Goal: Task Accomplishment & Management: Complete application form

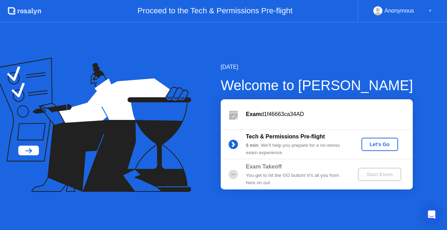
click at [381, 143] on div "Let's Go" at bounding box center [379, 144] width 31 height 6
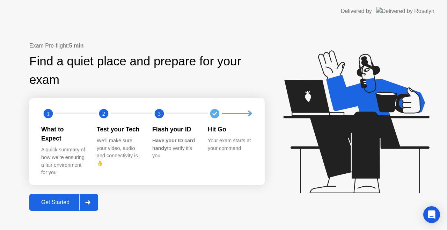
click at [41, 199] on div "Get Started" at bounding box center [55, 202] width 48 height 6
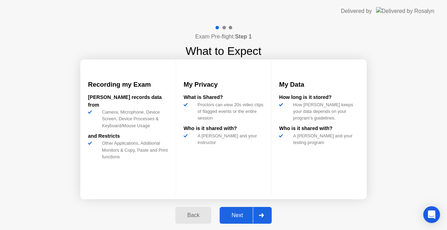
click at [240, 208] on button "Next" at bounding box center [245, 215] width 52 height 17
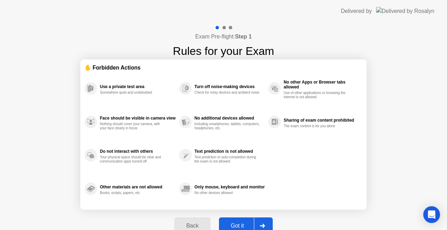
click at [238, 224] on div "Got it" at bounding box center [237, 225] width 33 height 6
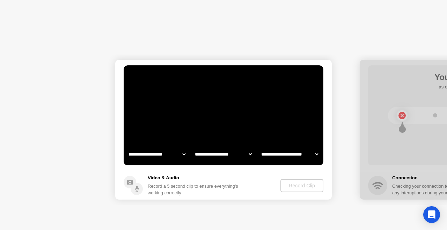
select select "**********"
select select "*******"
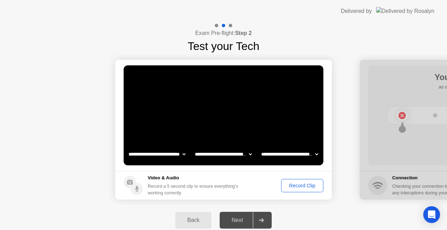
click at [242, 217] on div "Next" at bounding box center [237, 220] width 31 height 6
click at [297, 187] on div "Record Clip" at bounding box center [301, 185] width 37 height 6
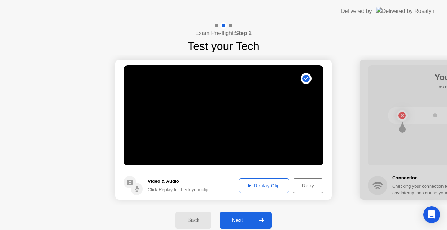
click at [278, 182] on div "Replay Clip" at bounding box center [263, 185] width 45 height 6
click at [244, 218] on div "Next" at bounding box center [237, 220] width 31 height 6
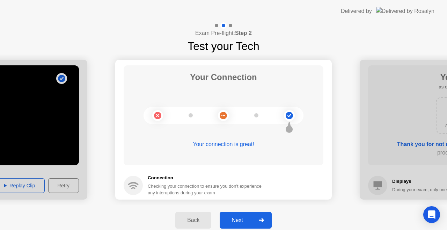
click at [244, 218] on div "Next" at bounding box center [237, 220] width 31 height 6
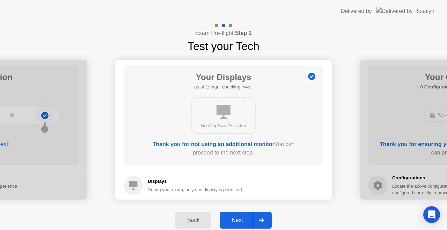
click at [241, 214] on button "Next" at bounding box center [245, 219] width 52 height 17
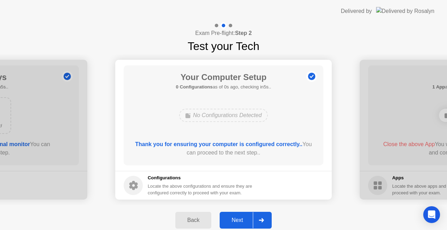
click at [241, 214] on button "Next" at bounding box center [245, 219] width 52 height 17
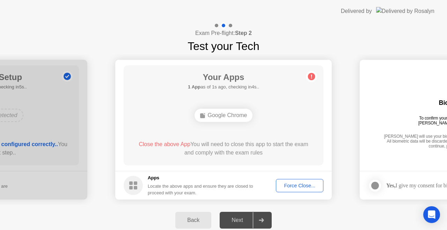
click at [295, 184] on div "Force Close..." at bounding box center [299, 185] width 43 height 6
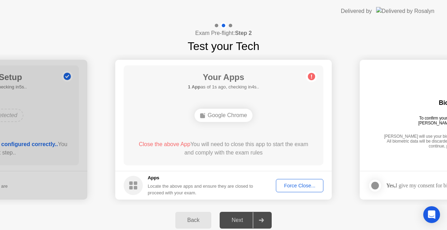
click at [244, 219] on div "Next" at bounding box center [237, 220] width 31 height 6
click at [299, 184] on div "Force Close..." at bounding box center [299, 185] width 43 height 6
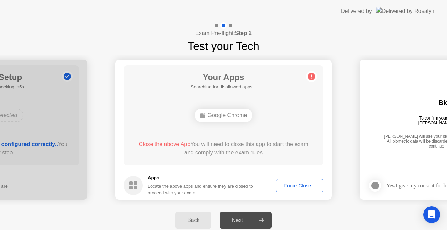
click at [294, 186] on div "Force Close..." at bounding box center [299, 185] width 43 height 6
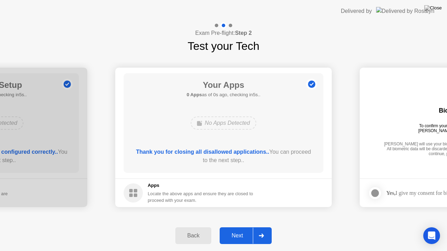
click at [237, 159] on div "Thank you for closing all disallowed applications.. You can proceed to the next…" at bounding box center [224, 156] width 180 height 17
click at [232, 229] on div "Next" at bounding box center [237, 236] width 31 height 6
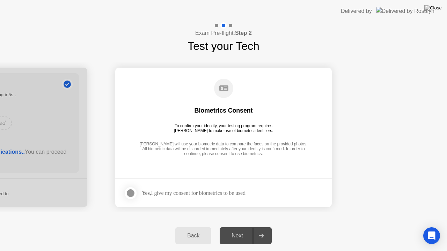
click at [241, 229] on div "Next" at bounding box center [237, 236] width 31 height 6
click at [130, 192] on div at bounding box center [130, 193] width 8 height 8
click at [240, 229] on div "Next" at bounding box center [237, 236] width 31 height 6
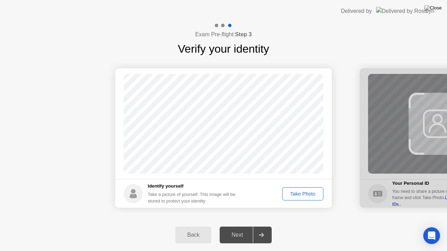
click at [307, 195] on div "Take Photo" at bounding box center [302, 194] width 36 height 6
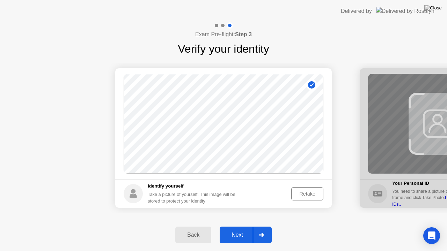
click at [249, 229] on button "Next" at bounding box center [245, 235] width 52 height 17
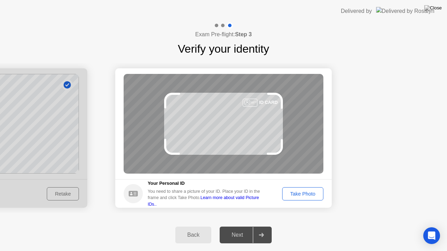
click at [235, 229] on div "Next" at bounding box center [237, 235] width 31 height 6
click at [303, 195] on div "Take Photo" at bounding box center [302, 194] width 36 height 6
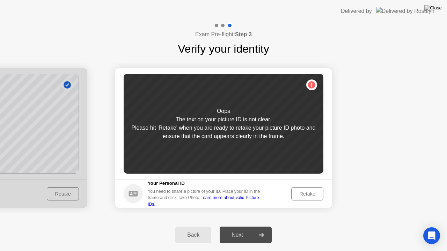
click at [320, 189] on button "Retake" at bounding box center [307, 193] width 32 height 13
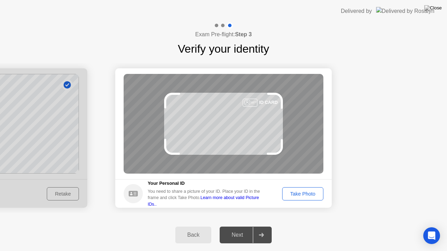
click at [299, 197] on div "Take Photo" at bounding box center [302, 194] width 36 height 6
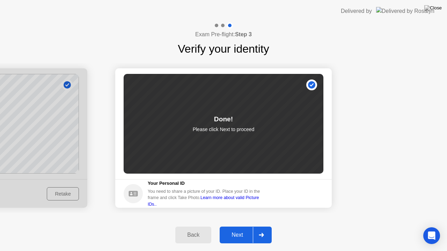
click at [232, 229] on div "Next" at bounding box center [237, 235] width 31 height 6
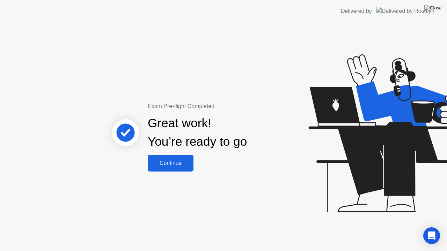
click at [178, 162] on div "Continue" at bounding box center [171, 163] width 42 height 6
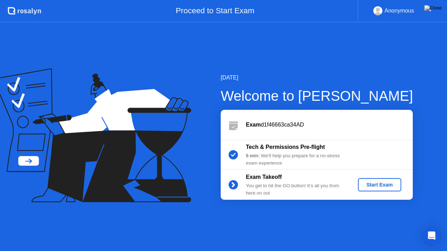
click at [378, 182] on div "Start Exam" at bounding box center [378, 185] width 37 height 6
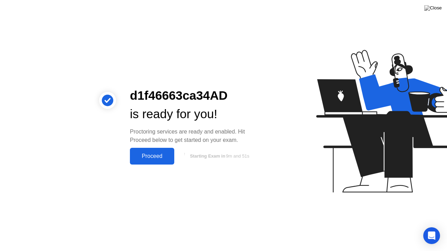
click at [134, 162] on button "Proceed" at bounding box center [152, 156] width 44 height 17
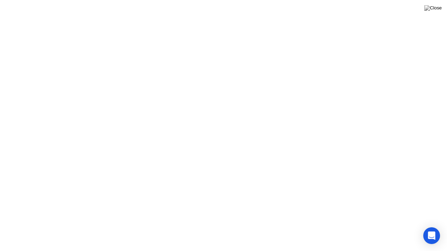
click video
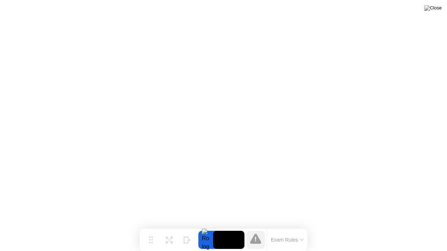
drag, startPoint x: 257, startPoint y: 239, endPoint x: 280, endPoint y: 238, distance: 23.1
click at [280, 229] on div "Exam Rules" at bounding box center [275, 240] width 63 height 22
click at [280, 229] on button "Exam Rules" at bounding box center [287, 240] width 37 height 6
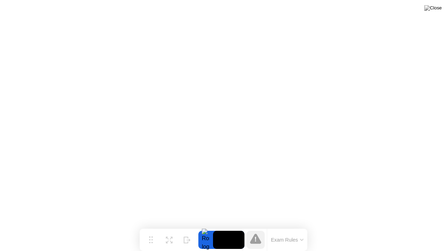
click at [280, 229] on button "Exam Rules" at bounding box center [287, 240] width 37 height 6
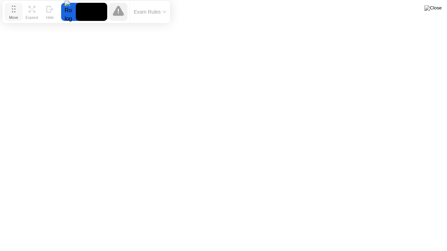
drag, startPoint x: 151, startPoint y: 241, endPoint x: 14, endPoint y: 13, distance: 266.2
click at [14, 13] on button "Move" at bounding box center [14, 12] width 18 height 18
click at [35, 15] on div "Expand" at bounding box center [31, 17] width 13 height 4
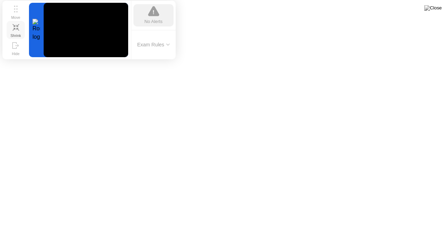
click at [16, 27] on icon at bounding box center [16, 27] width 7 height 7
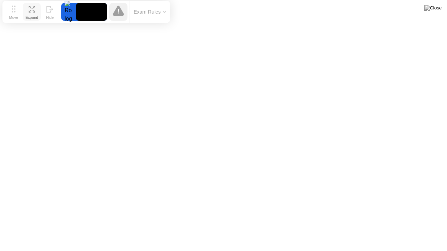
click at [154, 15] on button "Exam Rules" at bounding box center [150, 12] width 37 height 6
